Goal: Communication & Community: Ask a question

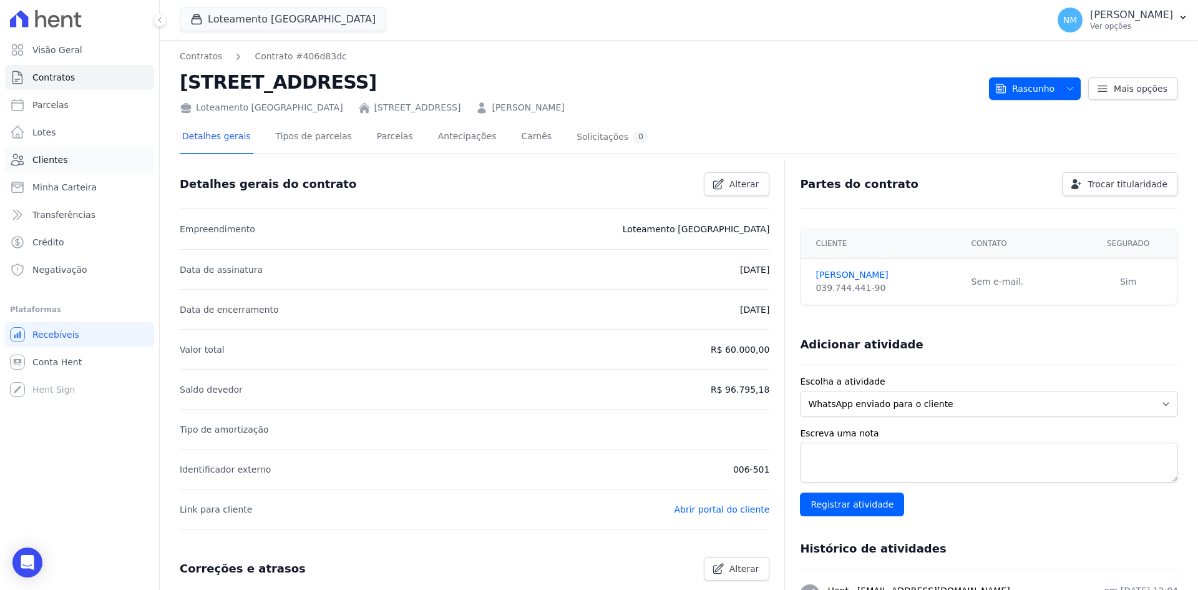
click at [74, 156] on link "Clientes" at bounding box center [79, 159] width 149 height 25
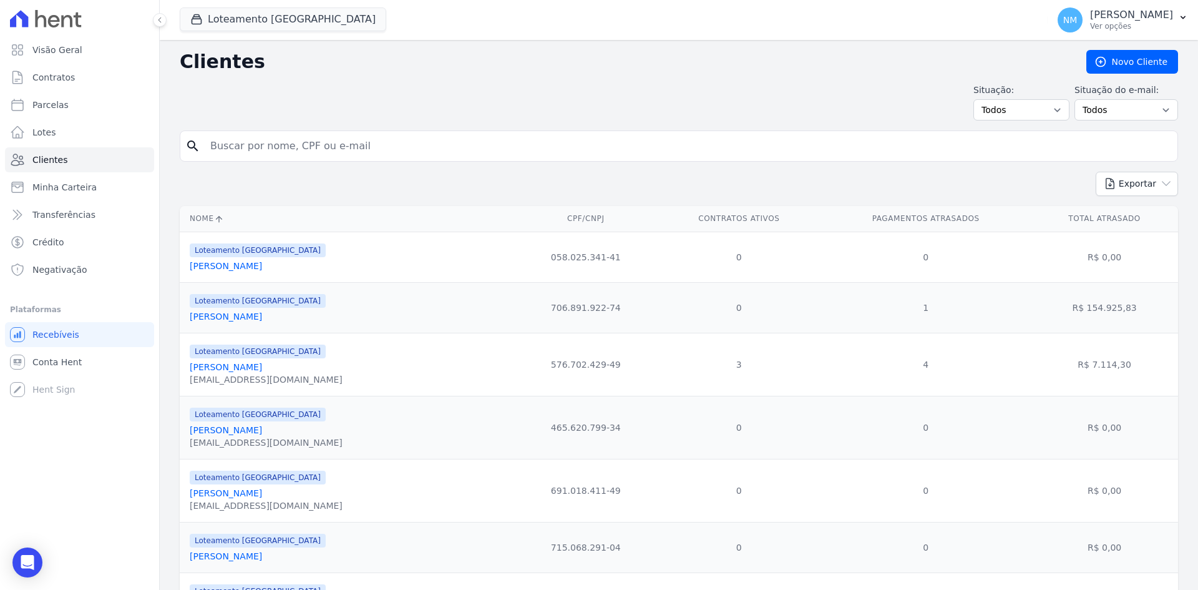
click at [390, 140] on input "search" at bounding box center [688, 146] width 970 height 25
click at [316, 154] on input "search" at bounding box center [688, 146] width 970 height 25
type input "Geovane"
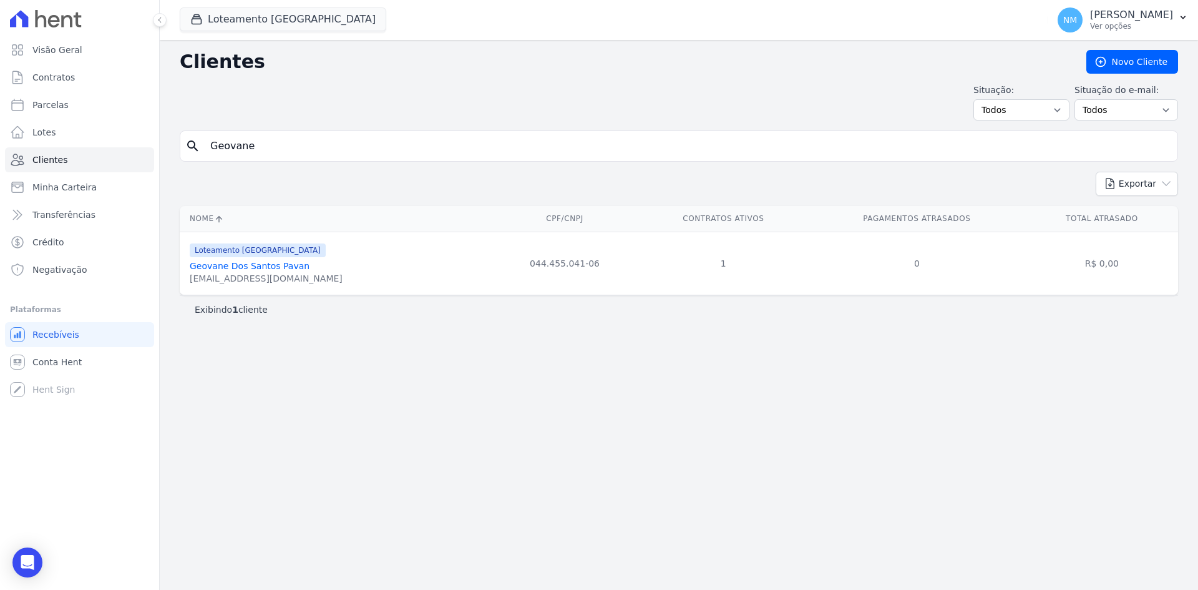
click at [249, 270] on link "Geovane Dos Santos Pavan" at bounding box center [250, 266] width 120 height 10
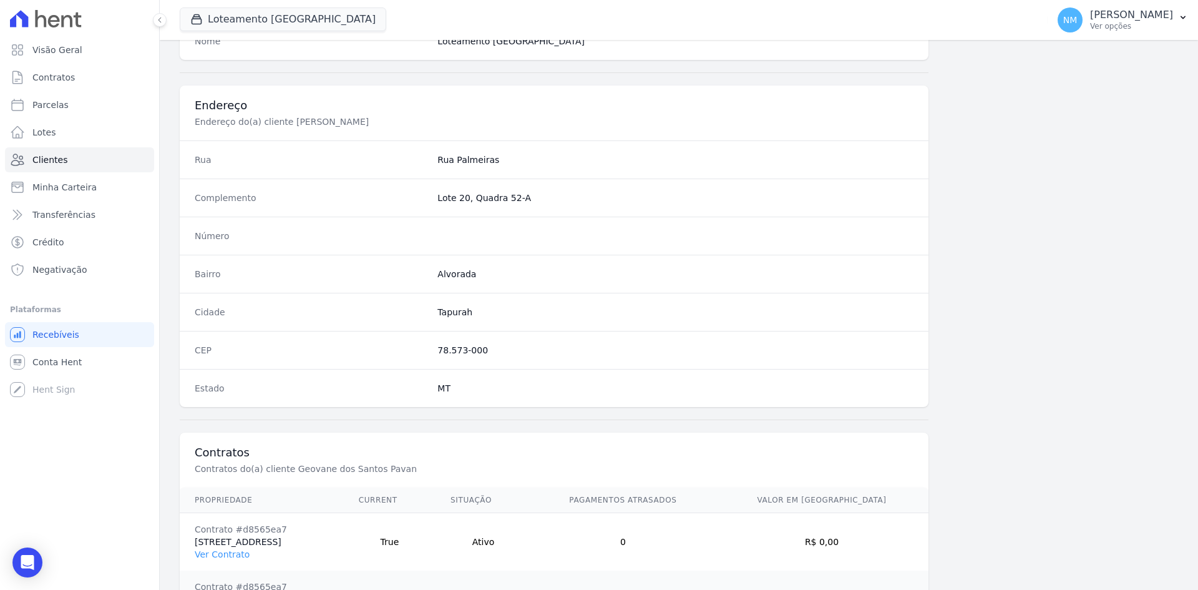
scroll to position [635, 0]
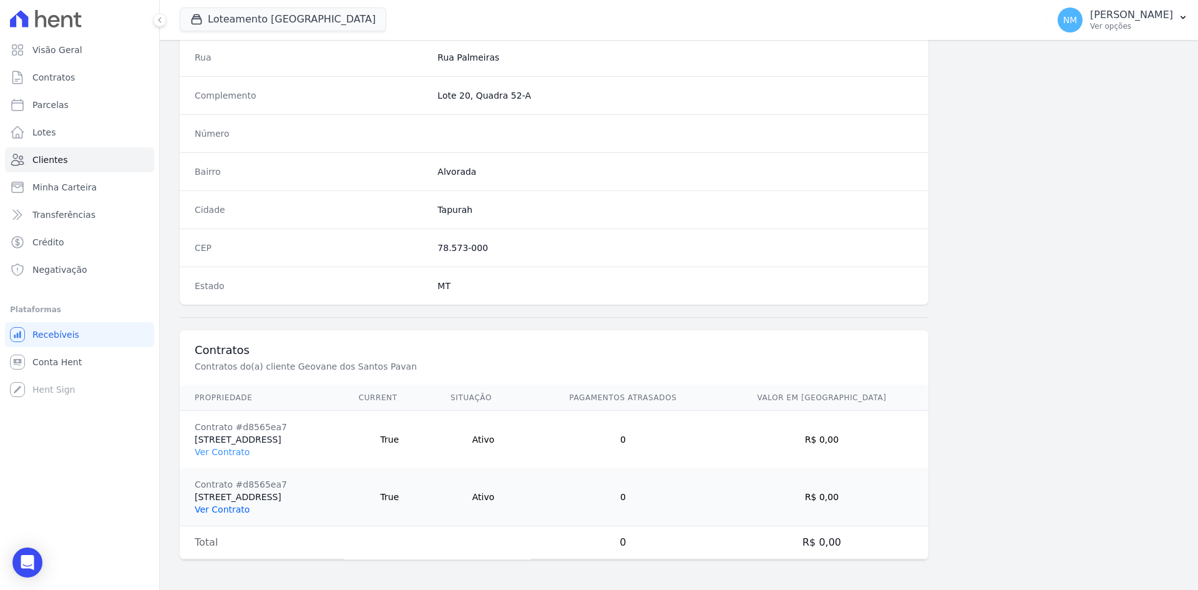
click at [222, 511] on link "Ver Contrato" at bounding box center [222, 509] width 55 height 10
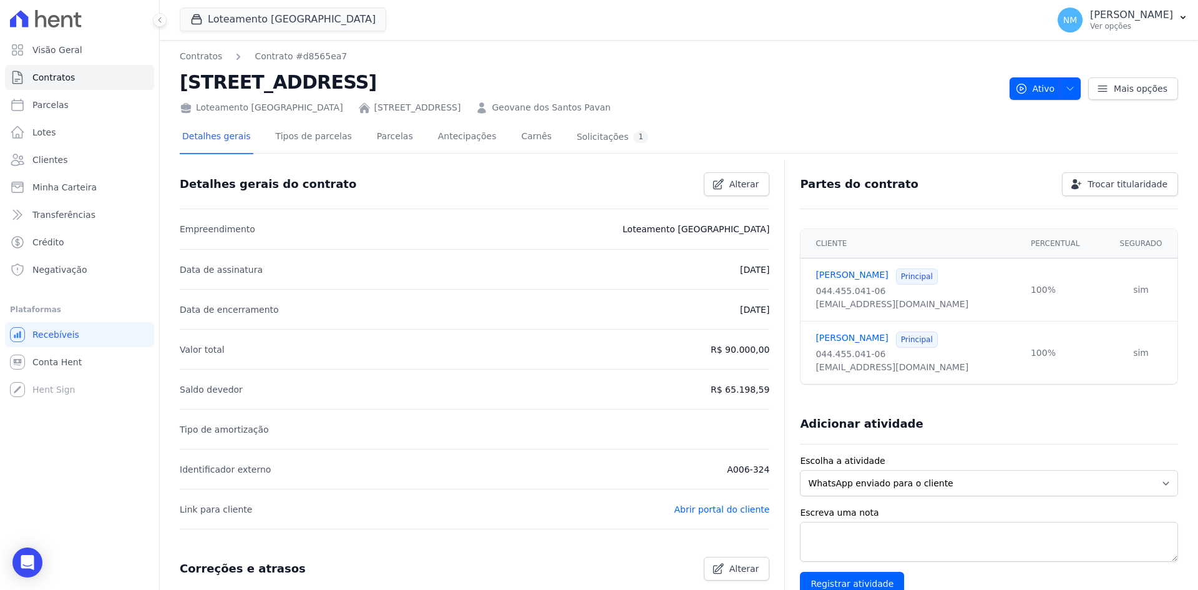
scroll to position [62, 0]
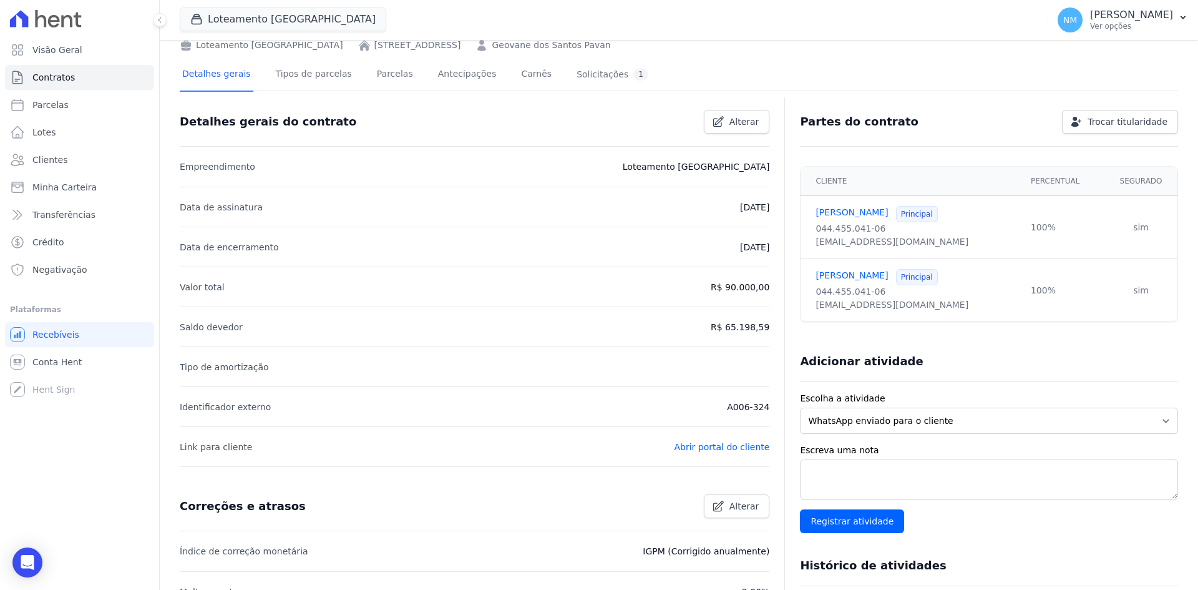
drag, startPoint x: 727, startPoint y: 324, endPoint x: 765, endPoint y: 323, distance: 38.1
click at [36, 562] on div "Open Intercom Messenger" at bounding box center [27, 562] width 33 height 33
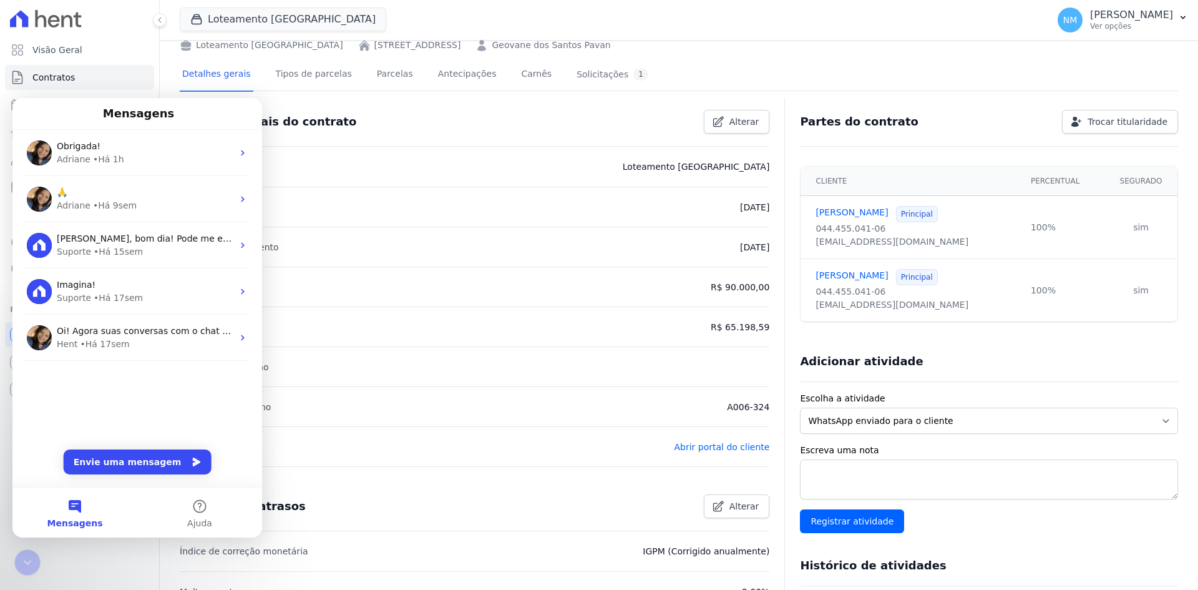
scroll to position [0, 0]
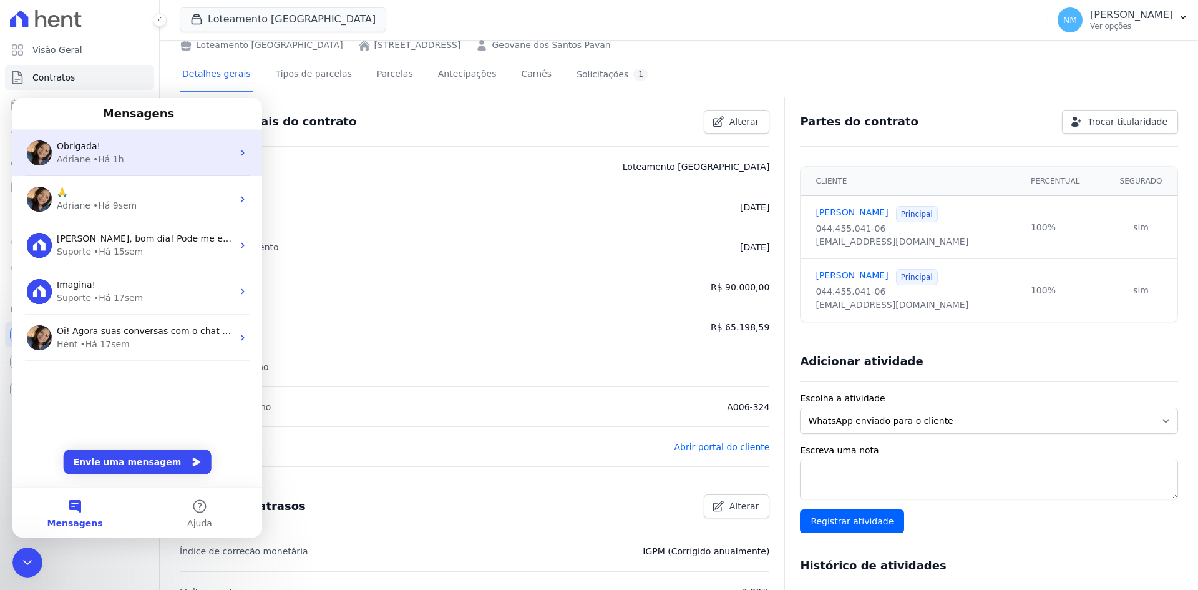
click at [139, 144] on div "Obrigada!" at bounding box center [145, 146] width 176 height 13
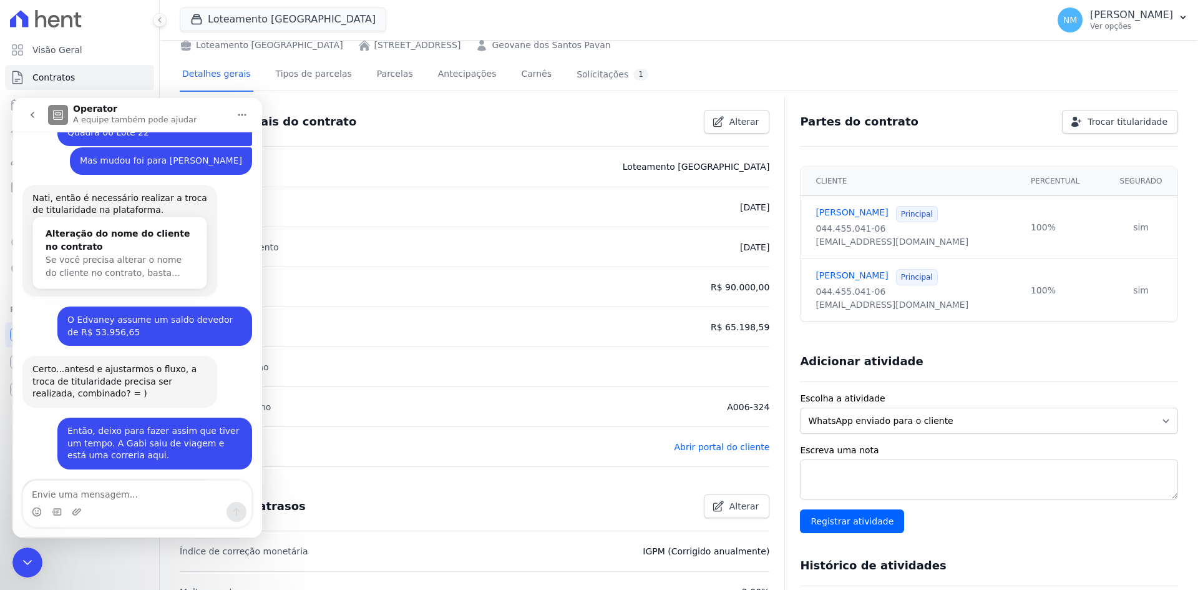
scroll to position [1474, 0]
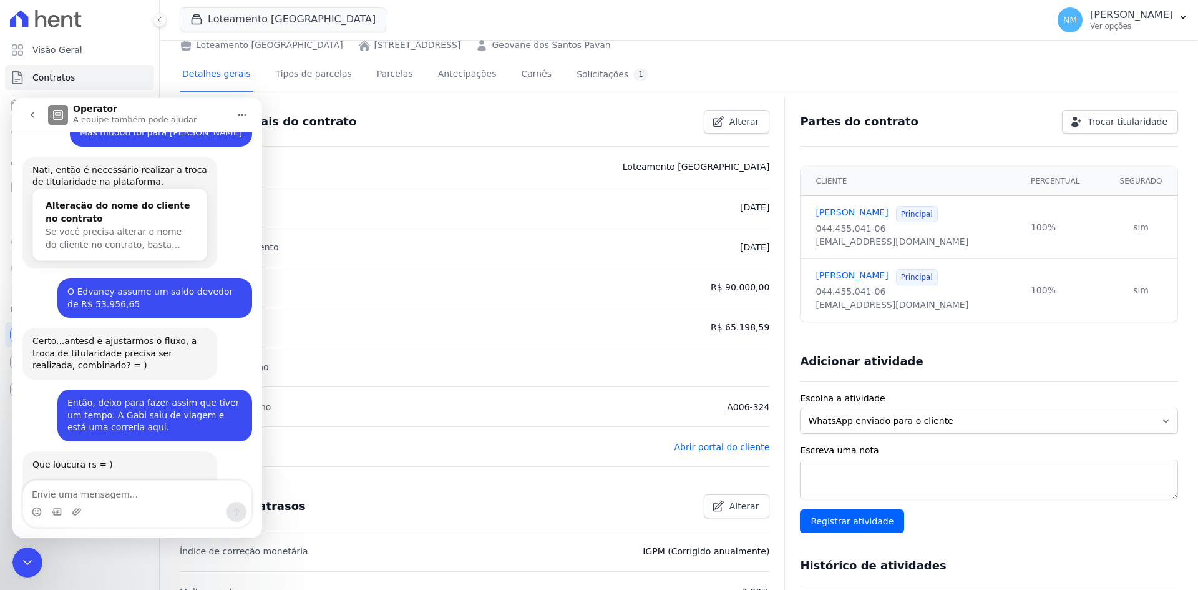
click at [104, 492] on textarea "Envie uma mensagem..." at bounding box center [137, 491] width 228 height 21
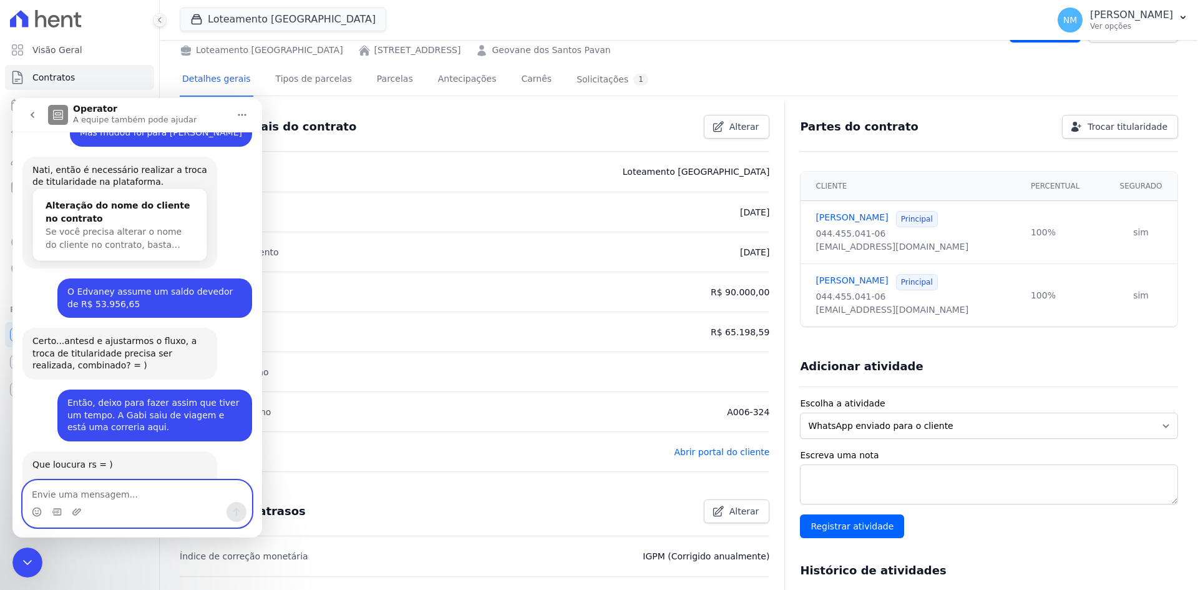
scroll to position [125, 0]
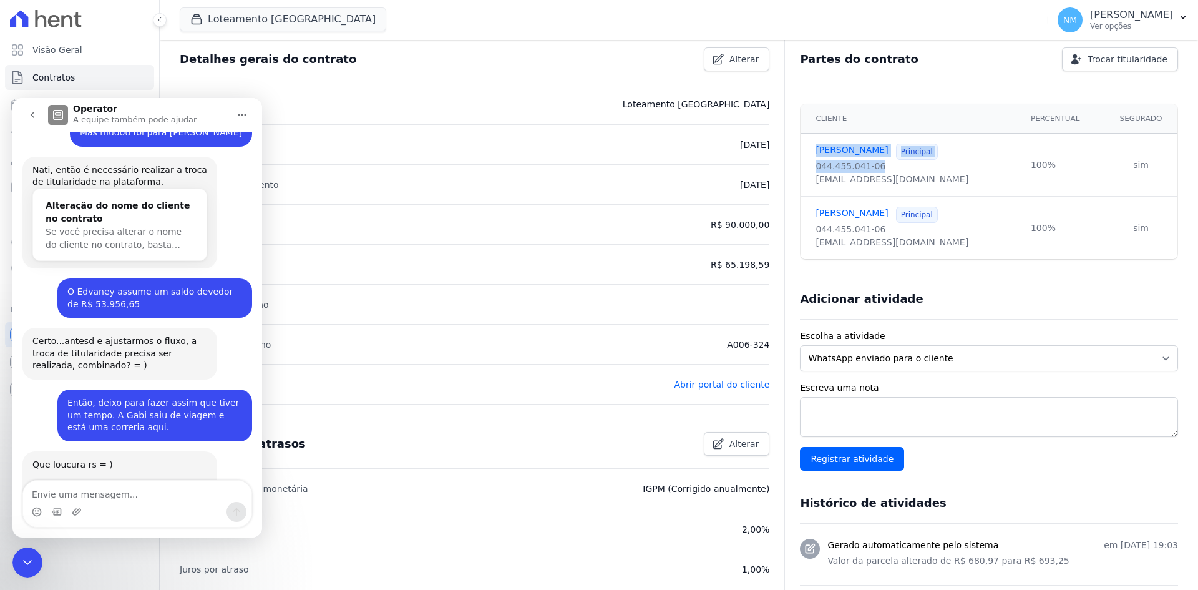
drag, startPoint x: 806, startPoint y: 148, endPoint x: 880, endPoint y: 165, distance: 75.7
click at [880, 165] on td "[PERSON_NAME] Principal 044.455.041-06 [EMAIL_ADDRESS][DOMAIN_NAME]" at bounding box center [912, 165] width 223 height 63
copy td "[PERSON_NAME] Principal 044.455.041-06"
drag, startPoint x: 711, startPoint y: 261, endPoint x: 768, endPoint y: 265, distance: 56.9
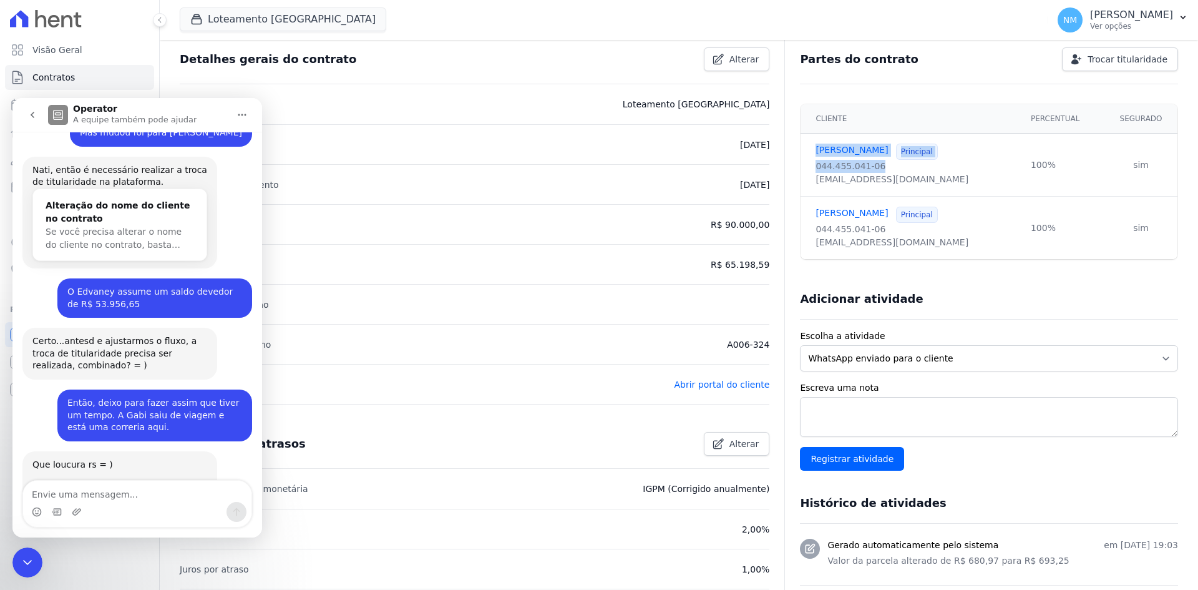
copy p "R$ 65.198,59"
click at [138, 502] on div "Messenger da Intercom" at bounding box center [137, 512] width 228 height 20
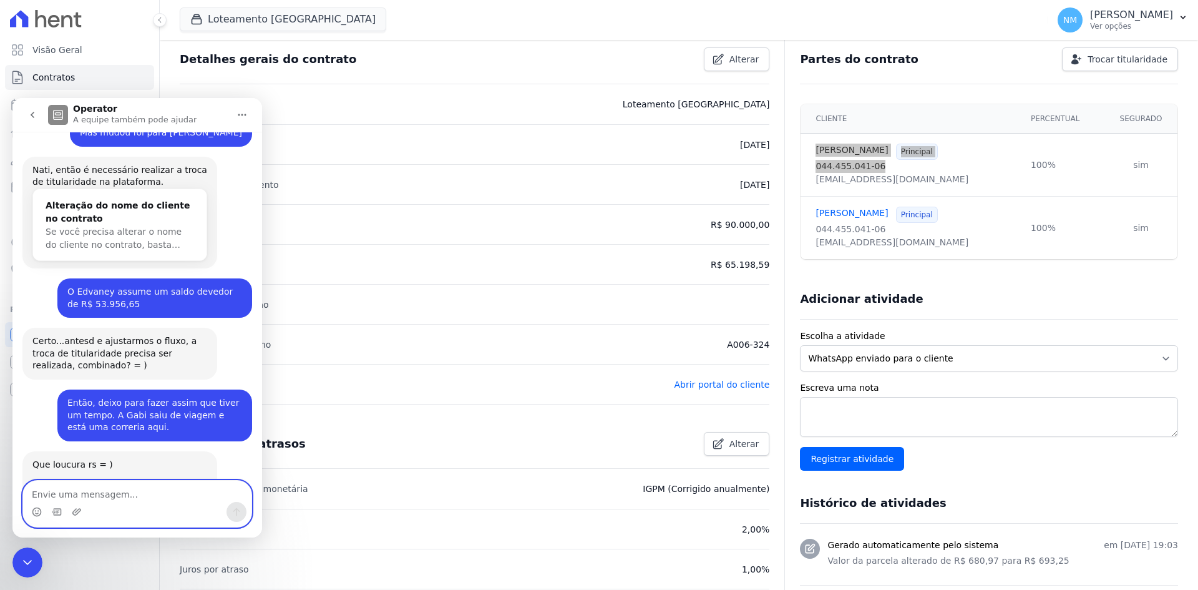
click at [132, 493] on textarea "Envie uma mensagem..." at bounding box center [137, 491] width 228 height 21
paste textarea "Adri, preciso verificar um detalhe com você. Temos um cliente, [PERSON_NAME], C…"
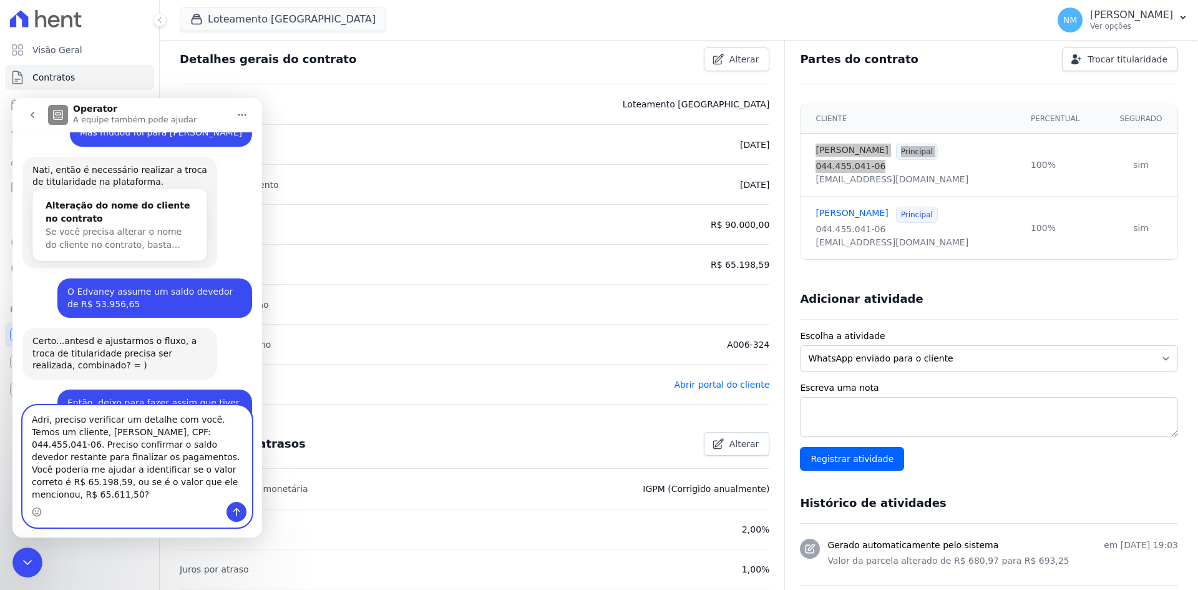
scroll to position [1536, 0]
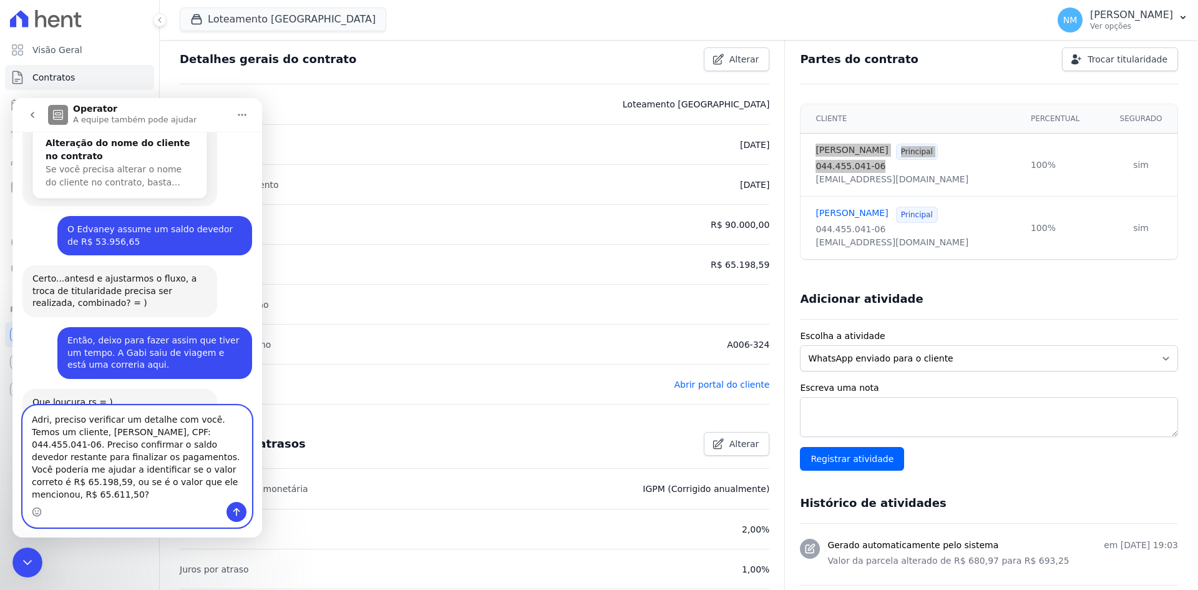
type textarea "Adri, preciso verificar um detalhe com você. Temos um cliente, [PERSON_NAME], C…"
click at [233, 512] on icon "Enviar uma mensagem" at bounding box center [237, 512] width 10 height 10
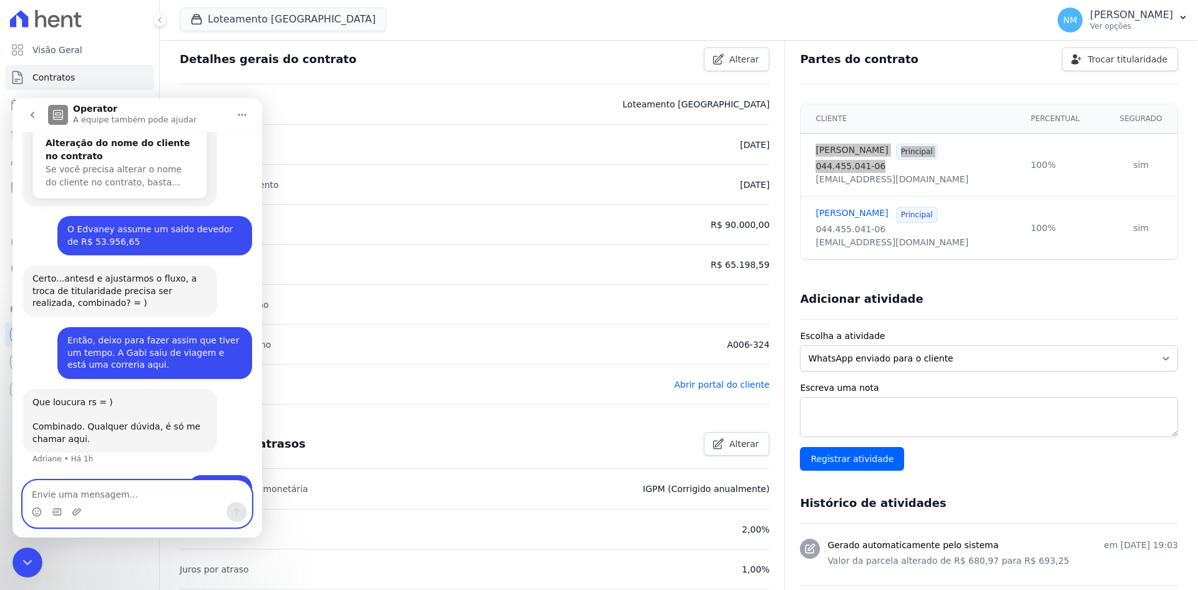
scroll to position [1597, 0]
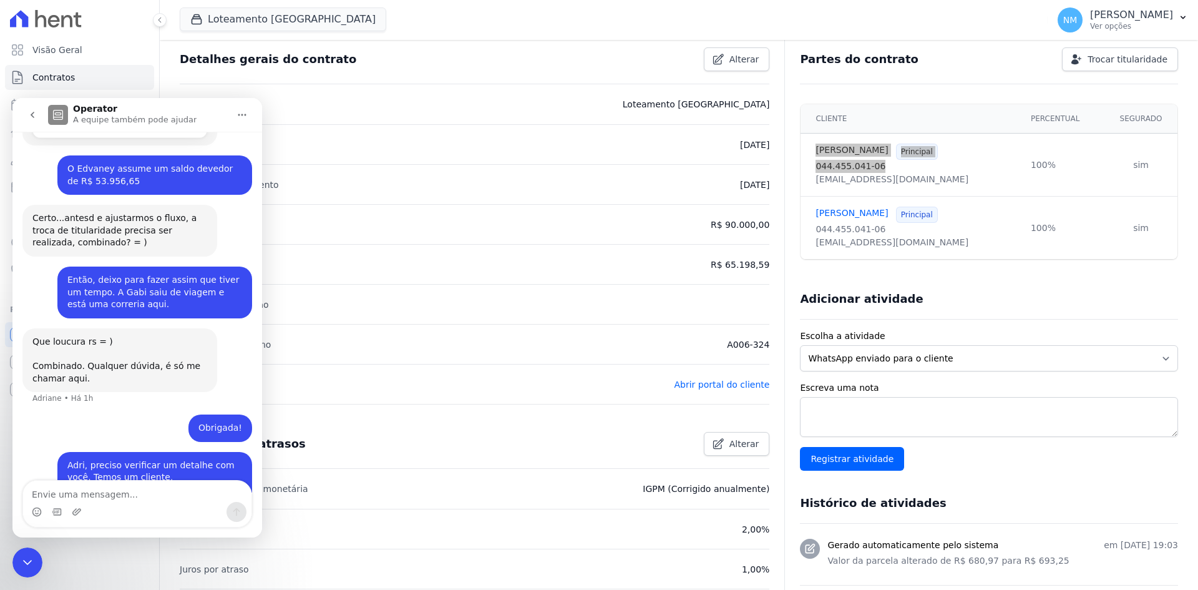
drag, startPoint x: 31, startPoint y: 560, endPoint x: 137, endPoint y: 1002, distance: 455.2
click at [31, 560] on icon "Encerramento do Messenger da Intercom" at bounding box center [27, 562] width 15 height 15
